Goal: Task Accomplishment & Management: Manage account settings

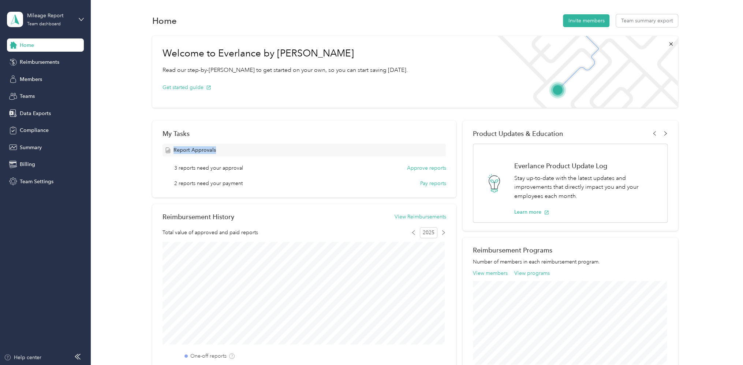
drag, startPoint x: 215, startPoint y: 149, endPoint x: 170, endPoint y: 148, distance: 45.4
click at [170, 148] on div "Report Approvals" at bounding box center [304, 150] width 283 height 13
drag, startPoint x: 170, startPoint y: 148, endPoint x: 201, endPoint y: 151, distance: 31.2
click at [201, 151] on span "Report Approvals" at bounding box center [195, 150] width 42 height 8
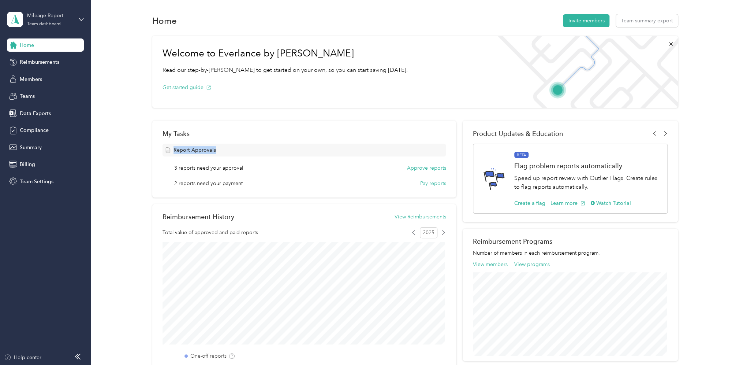
click at [217, 150] on div "Report Approvals" at bounding box center [304, 150] width 283 height 13
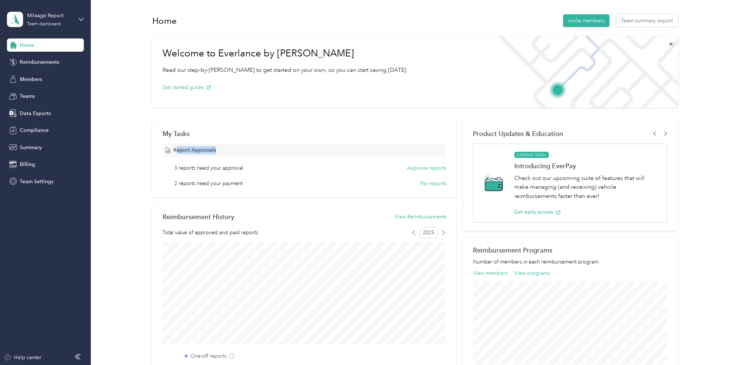
drag, startPoint x: 218, startPoint y: 150, endPoint x: 175, endPoint y: 148, distance: 43.3
click at [175, 148] on div "Report Approvals" at bounding box center [304, 150] width 283 height 13
click at [176, 149] on span "Report Approvals" at bounding box center [195, 150] width 42 height 8
click at [176, 146] on span "Report Approvals" at bounding box center [195, 150] width 42 height 8
drag, startPoint x: 173, startPoint y: 150, endPoint x: 217, endPoint y: 152, distance: 44.0
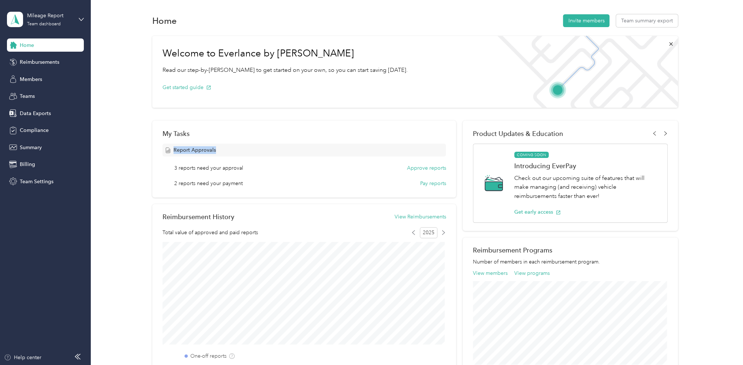
click at [217, 151] on div "Report Approvals" at bounding box center [304, 150] width 283 height 13
drag, startPoint x: 217, startPoint y: 152, endPoint x: 220, endPoint y: 149, distance: 4.0
click at [220, 149] on div "Report Approvals" at bounding box center [304, 150] width 283 height 13
click at [204, 149] on span "Report Approvals" at bounding box center [195, 150] width 42 height 8
drag, startPoint x: 217, startPoint y: 149, endPoint x: 173, endPoint y: 154, distance: 44.9
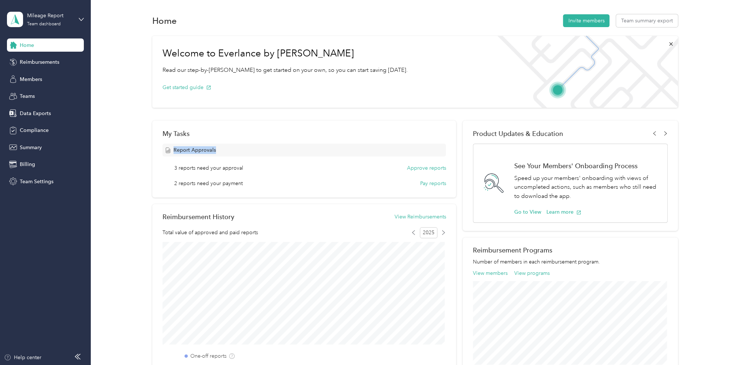
click at [173, 154] on div "Report Approvals" at bounding box center [304, 150] width 283 height 13
drag, startPoint x: 173, startPoint y: 154, endPoint x: 178, endPoint y: 149, distance: 7.0
click at [178, 149] on span "Report Approvals" at bounding box center [195, 150] width 42 height 8
click at [178, 151] on span "Report Approvals" at bounding box center [195, 150] width 42 height 8
drag, startPoint x: 175, startPoint y: 149, endPoint x: 221, endPoint y: 149, distance: 46.5
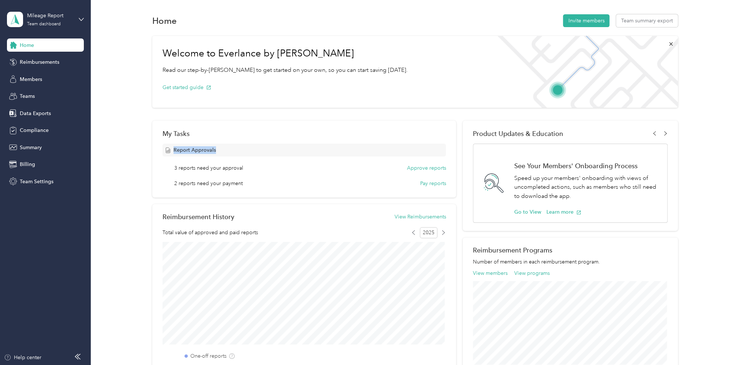
click at [221, 149] on div "Report Approvals" at bounding box center [304, 150] width 283 height 13
drag, startPoint x: 221, startPoint y: 149, endPoint x: 236, endPoint y: 147, distance: 14.7
click at [236, 147] on div "Report Approvals" at bounding box center [304, 150] width 283 height 13
click at [202, 148] on span "Report Approvals" at bounding box center [195, 150] width 42 height 8
drag, startPoint x: 215, startPoint y: 150, endPoint x: 171, endPoint y: 152, distance: 44.0
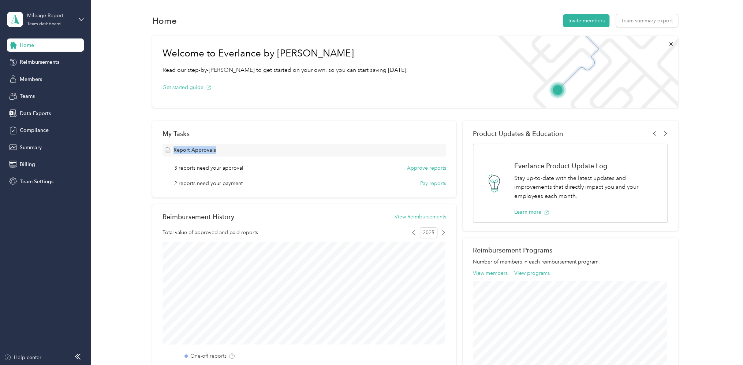
click at [171, 152] on div "Report Approvals" at bounding box center [304, 150] width 283 height 13
drag, startPoint x: 171, startPoint y: 152, endPoint x: 232, endPoint y: 157, distance: 60.6
click at [232, 156] on div "Report Approvals" at bounding box center [304, 150] width 283 height 13
click at [208, 151] on span "Report Approvals" at bounding box center [195, 150] width 42 height 8
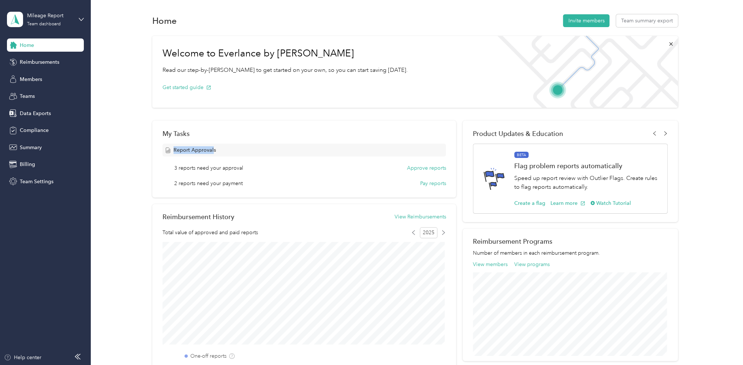
drag, startPoint x: 213, startPoint y: 149, endPoint x: 175, endPoint y: 152, distance: 38.6
click at [175, 152] on span "Report Approvals" at bounding box center [195, 150] width 42 height 8
drag, startPoint x: 175, startPoint y: 152, endPoint x: 181, endPoint y: 151, distance: 6.7
click at [176, 152] on span "Report Approvals" at bounding box center [195, 150] width 42 height 8
click at [182, 151] on span "Report Approvals" at bounding box center [195, 150] width 42 height 8
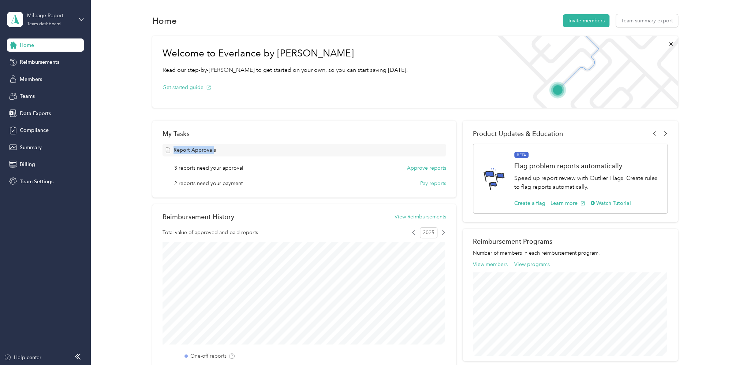
click at [173, 150] on div "Report Approvals" at bounding box center [304, 150] width 283 height 13
click at [182, 151] on span "Report Approvals" at bounding box center [195, 150] width 42 height 8
drag, startPoint x: 209, startPoint y: 150, endPoint x: 173, endPoint y: 152, distance: 36.3
click at [173, 152] on div "Report Approvals" at bounding box center [304, 150] width 283 height 13
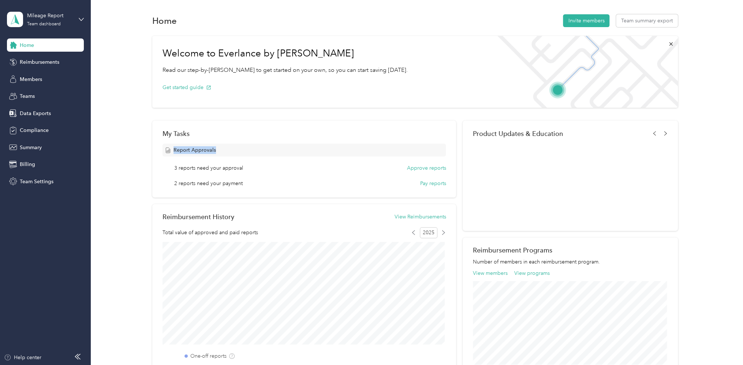
drag, startPoint x: 173, startPoint y: 152, endPoint x: 181, endPoint y: 153, distance: 7.5
click at [181, 153] on span "Report Approvals" at bounding box center [195, 150] width 42 height 8
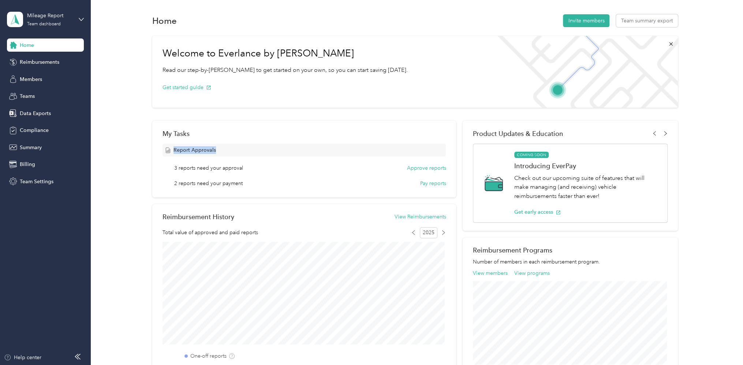
click at [183, 150] on span "Report Approvals" at bounding box center [195, 150] width 42 height 8
click at [175, 146] on span "Report Approvals" at bounding box center [195, 150] width 42 height 8
drag, startPoint x: 175, startPoint y: 150, endPoint x: 217, endPoint y: 156, distance: 42.6
click at [217, 156] on div "Report Approvals 3 reports need your approval Approve reports 2 reports need yo…" at bounding box center [304, 166] width 283 height 44
drag, startPoint x: 217, startPoint y: 156, endPoint x: 211, endPoint y: 146, distance: 11.5
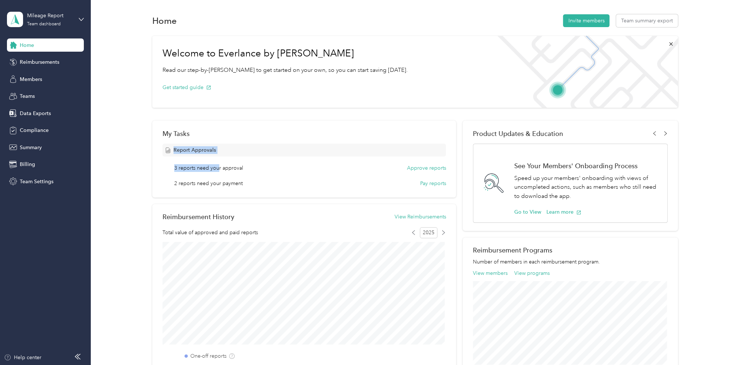
click at [211, 146] on span "Report Approvals" at bounding box center [195, 150] width 42 height 8
click at [213, 151] on span "Report Approvals" at bounding box center [195, 150] width 42 height 8
drag, startPoint x: 214, startPoint y: 150, endPoint x: 173, endPoint y: 150, distance: 41.4
click at [173, 150] on div "Report Approvals" at bounding box center [304, 150] width 283 height 13
drag, startPoint x: 173, startPoint y: 150, endPoint x: 224, endPoint y: 174, distance: 56.7
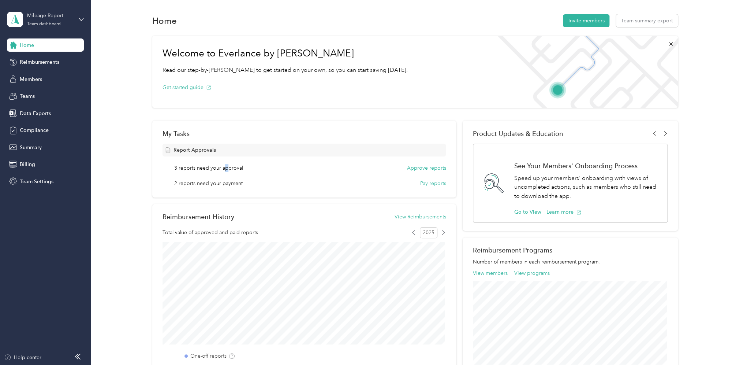
click at [224, 174] on div "3 reports need your approval Approve reports 2 reports need your payment Pay re…" at bounding box center [304, 175] width 283 height 23
drag, startPoint x: 224, startPoint y: 174, endPoint x: 200, endPoint y: 176, distance: 23.8
click at [200, 176] on div "3 reports need your approval Approve reports 2 reports need your payment Pay re…" at bounding box center [304, 175] width 283 height 23
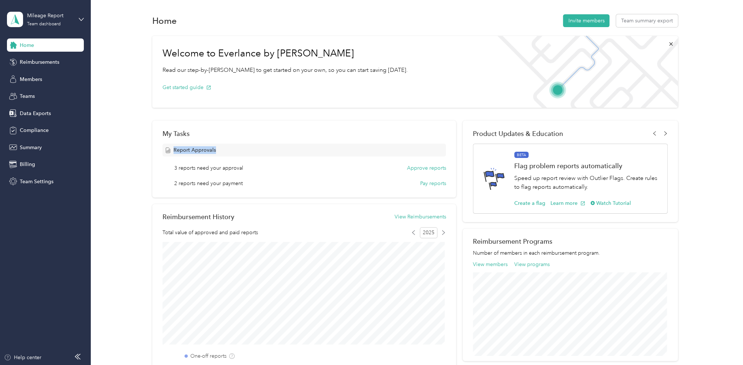
drag, startPoint x: 174, startPoint y: 148, endPoint x: 221, endPoint y: 155, distance: 47.4
click at [221, 155] on div "Report Approvals" at bounding box center [304, 150] width 283 height 13
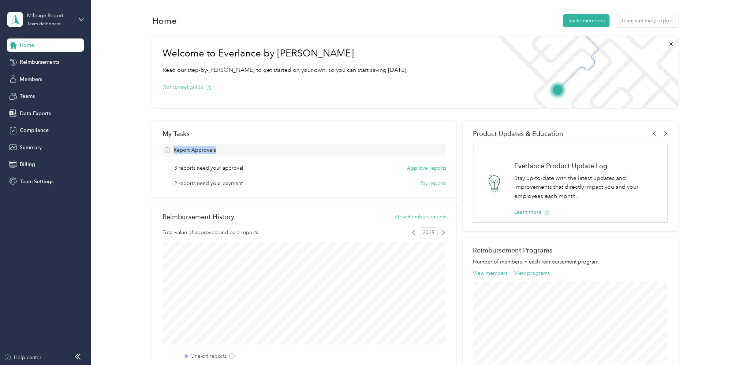
click at [199, 152] on span "Report Approvals" at bounding box center [195, 150] width 42 height 8
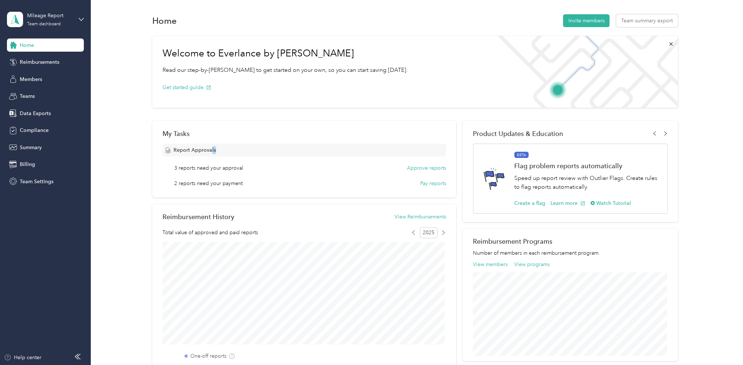
drag, startPoint x: 215, startPoint y: 150, endPoint x: 211, endPoint y: 155, distance: 6.8
click at [211, 155] on div "Report Approvals" at bounding box center [304, 150] width 283 height 13
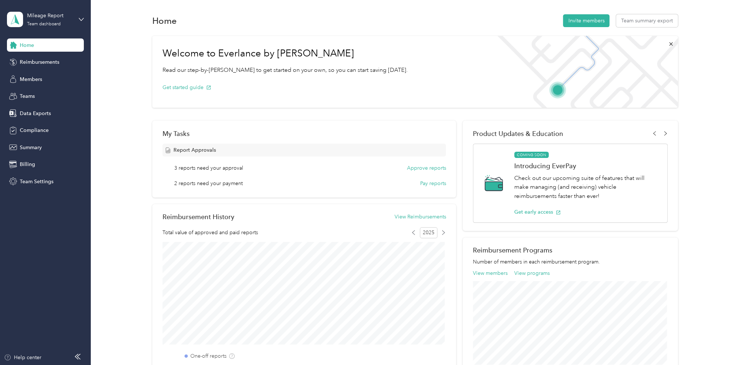
click at [323, 127] on div "My Tasks Report Approvals 3 reports need your approval Approve reports 2 report…" at bounding box center [304, 158] width 304 height 77
drag, startPoint x: 173, startPoint y: 150, endPoint x: 283, endPoint y: 152, distance: 110.6
click at [283, 152] on div "Report Approvals" at bounding box center [304, 150] width 283 height 13
click at [416, 130] on div "My Tasks" at bounding box center [304, 134] width 283 height 8
drag, startPoint x: 174, startPoint y: 148, endPoint x: 217, endPoint y: 152, distance: 43.4
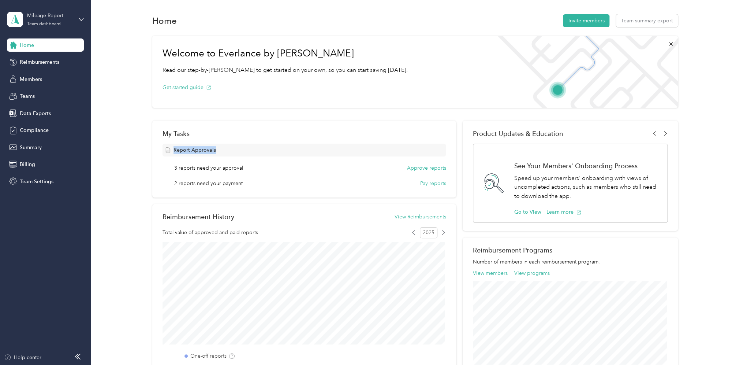
click at [217, 152] on div "Report Approvals" at bounding box center [304, 150] width 283 height 13
drag, startPoint x: 217, startPoint y: 152, endPoint x: 256, endPoint y: 152, distance: 38.4
click at [256, 152] on div "Report Approvals" at bounding box center [304, 150] width 283 height 13
click at [237, 164] on div "Report Approvals 3 reports need your approval Approve reports 2 reports need yo…" at bounding box center [304, 166] width 283 height 44
drag, startPoint x: 174, startPoint y: 149, endPoint x: 216, endPoint y: 153, distance: 41.6
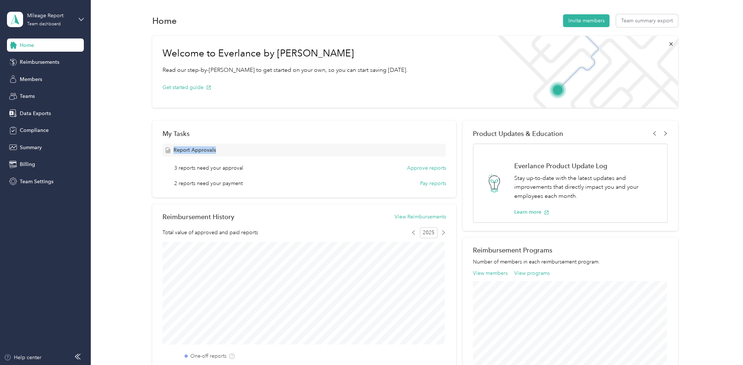
click at [216, 153] on div "Report Approvals" at bounding box center [304, 150] width 283 height 13
click at [199, 146] on span "Report Approvals" at bounding box center [195, 150] width 42 height 8
